Goal: Check status: Check status

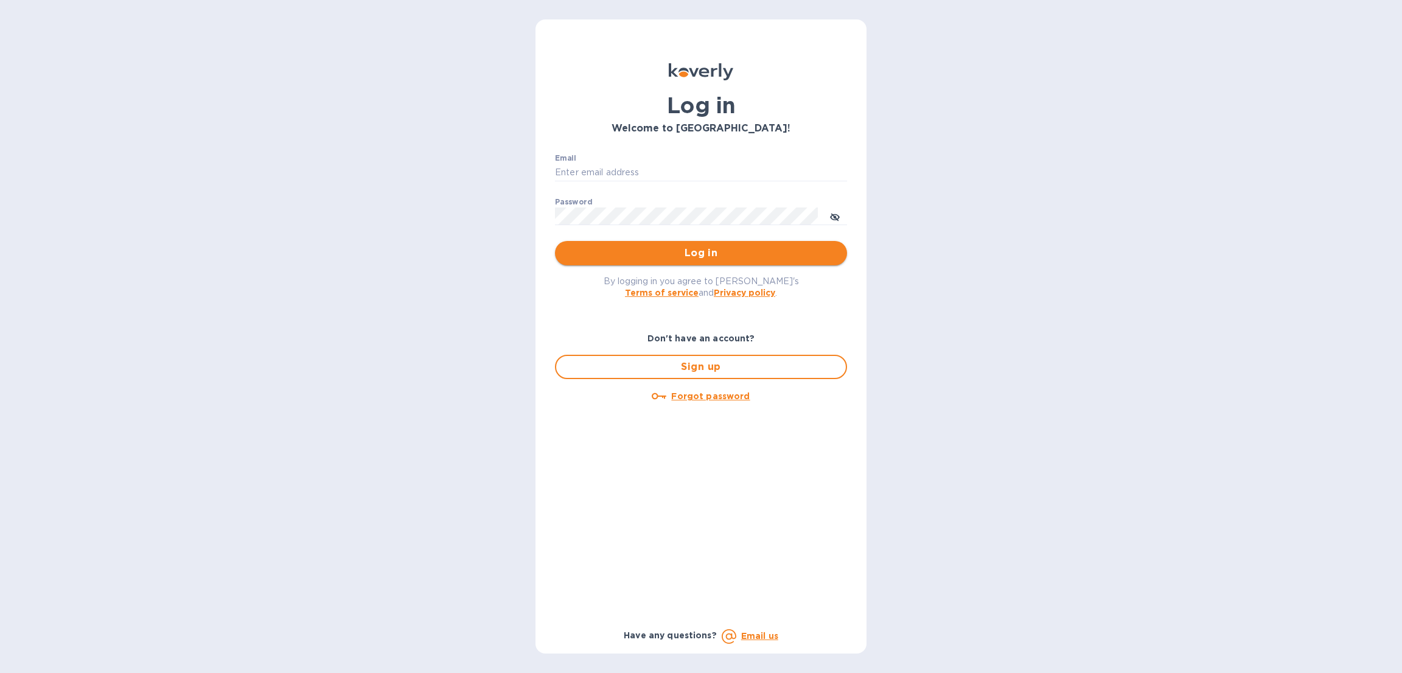
type input "[EMAIL_ADDRESS][DOMAIN_NAME]"
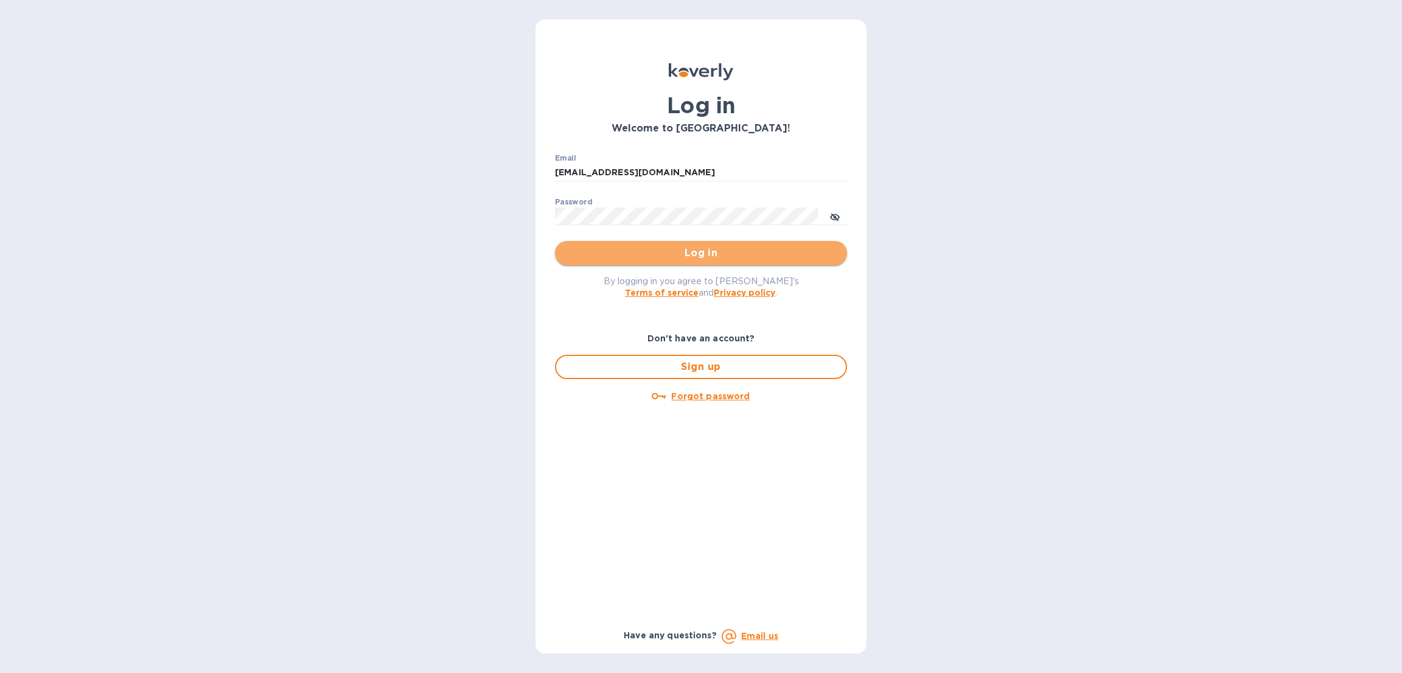
click at [729, 242] on button "Log in" at bounding box center [701, 253] width 292 height 24
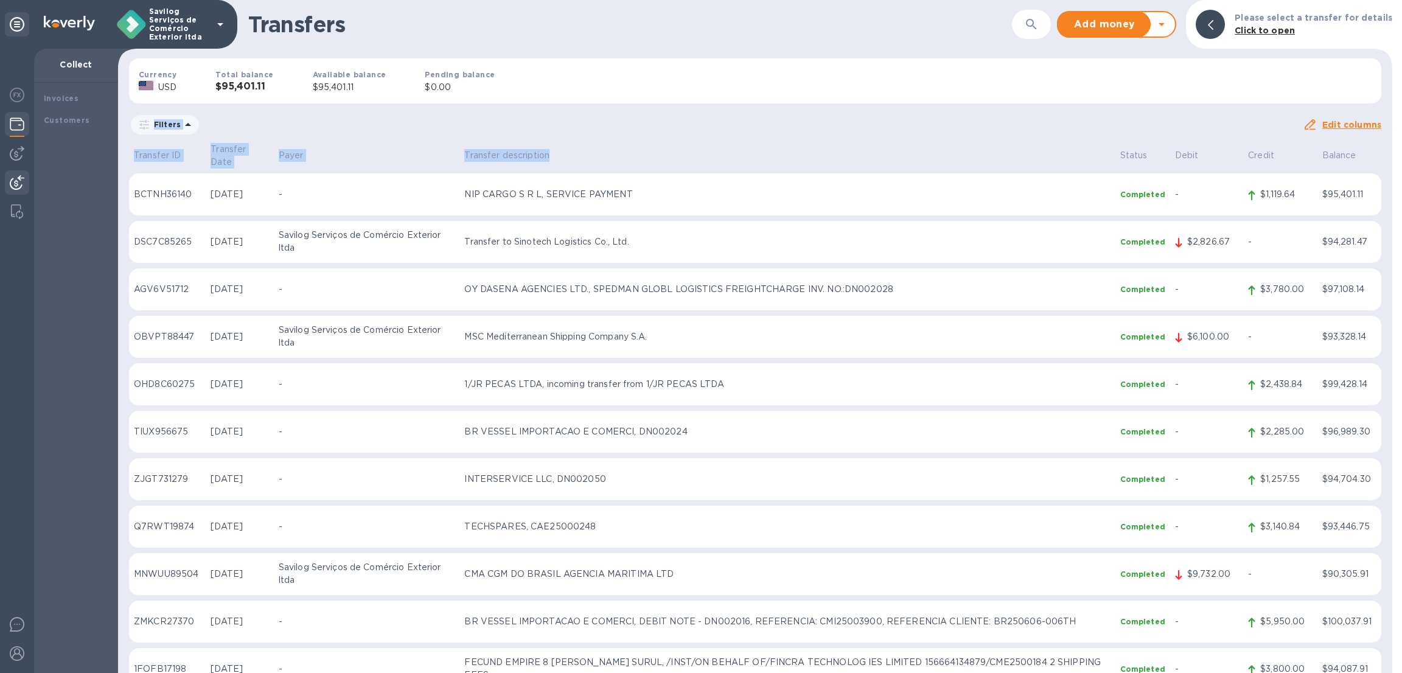
drag, startPoint x: 687, startPoint y: 82, endPoint x: 853, endPoint y: 133, distance: 173.1
click at [853, 133] on div "Transfers ​ Add money Withdraw money Please select a transfer for details Click…" at bounding box center [755, 336] width 1274 height 673
click at [853, 102] on div "Currency USD Total balance $95,401.11 Available balance $95,401.11 Pending bala…" at bounding box center [755, 81] width 1272 height 65
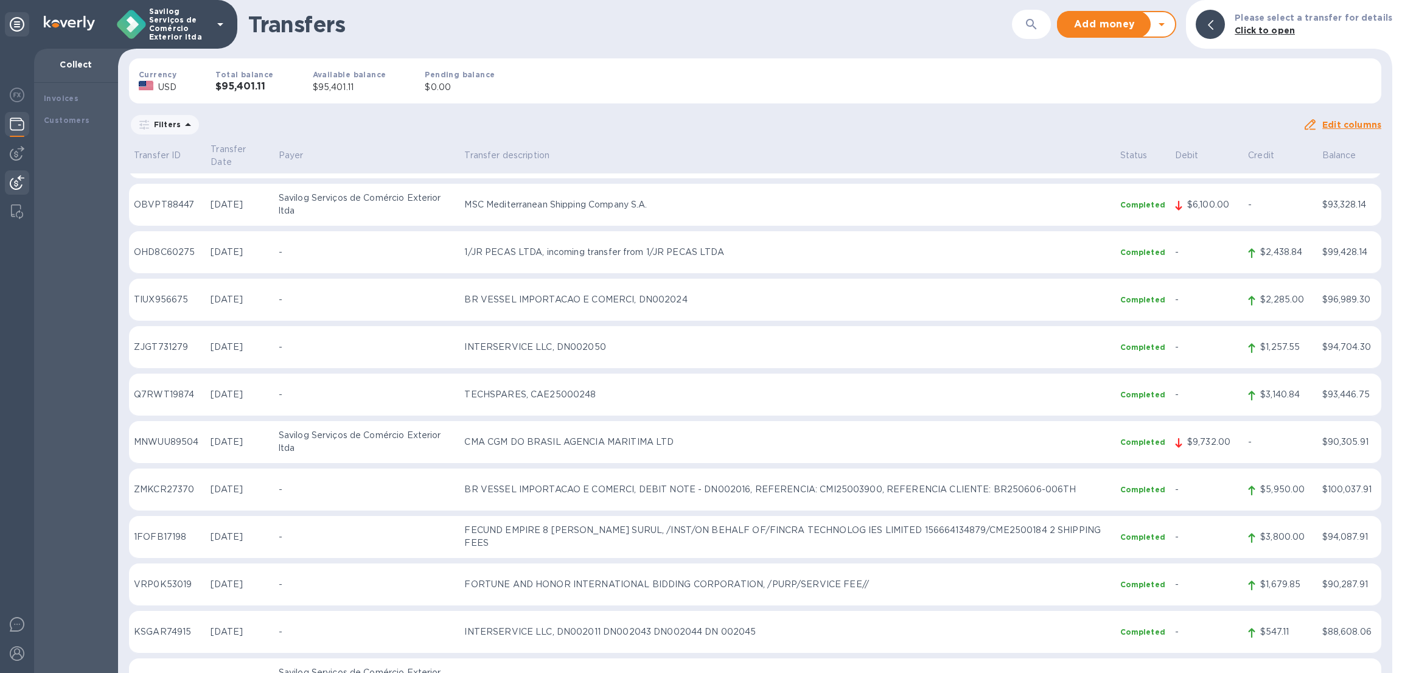
scroll to position [183, 0]
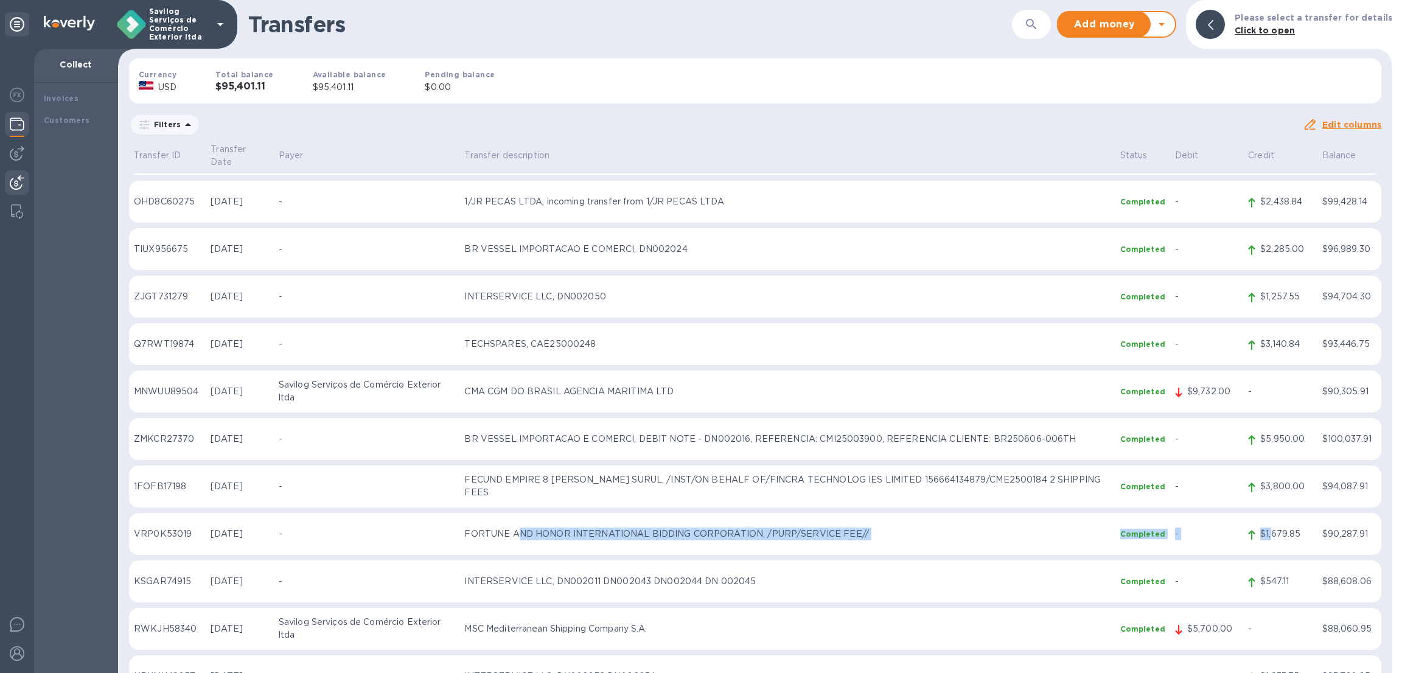
drag, startPoint x: 526, startPoint y: 531, endPoint x: 1266, endPoint y: 516, distance: 740.2
click at [1266, 516] on tr "VRP0K53019 [DATE] - FORTUNE AND HONOR INTERNATIONAL BIDDING CORPORATION, /PURP/…" at bounding box center [755, 534] width 1252 height 43
